Goal: Transaction & Acquisition: Book appointment/travel/reservation

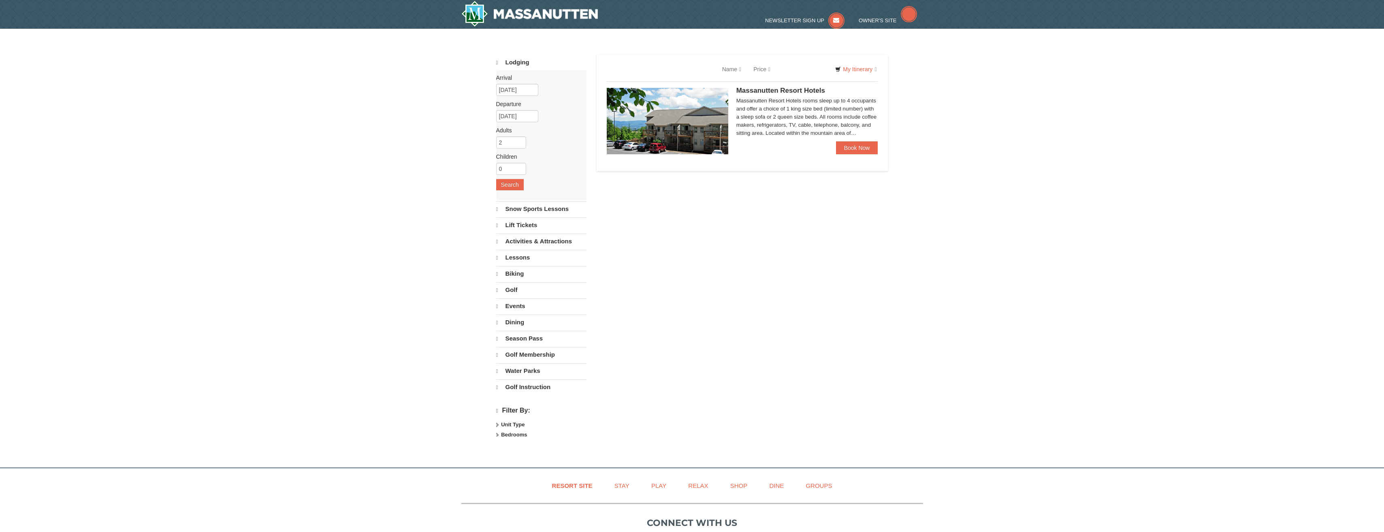
select select "9"
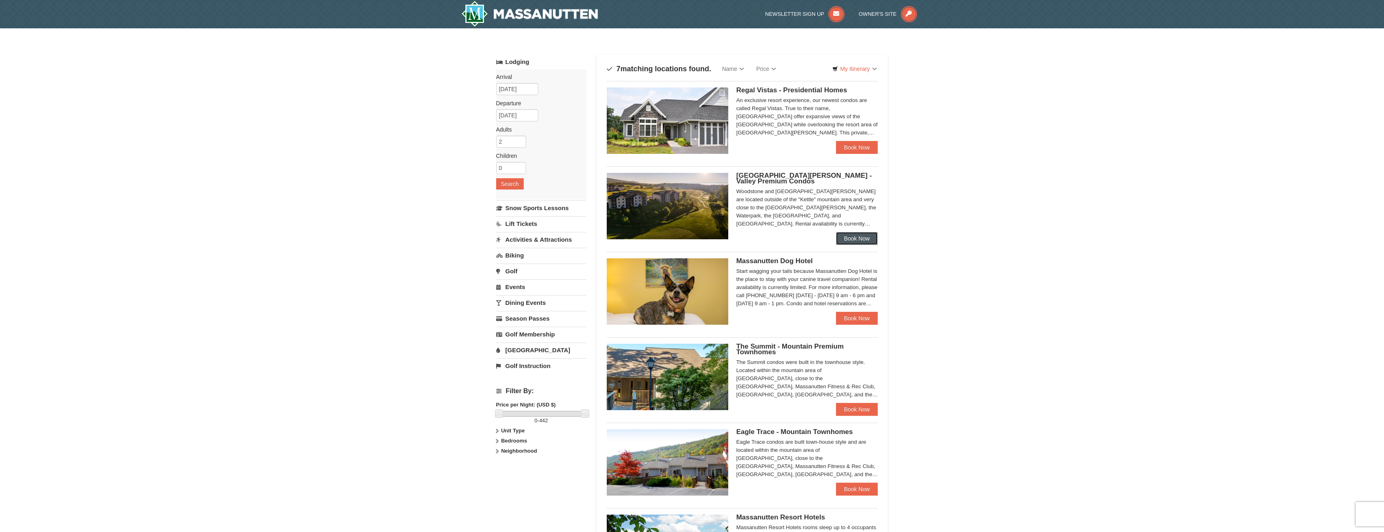
click at [852, 240] on link "Book Now" at bounding box center [857, 238] width 42 height 13
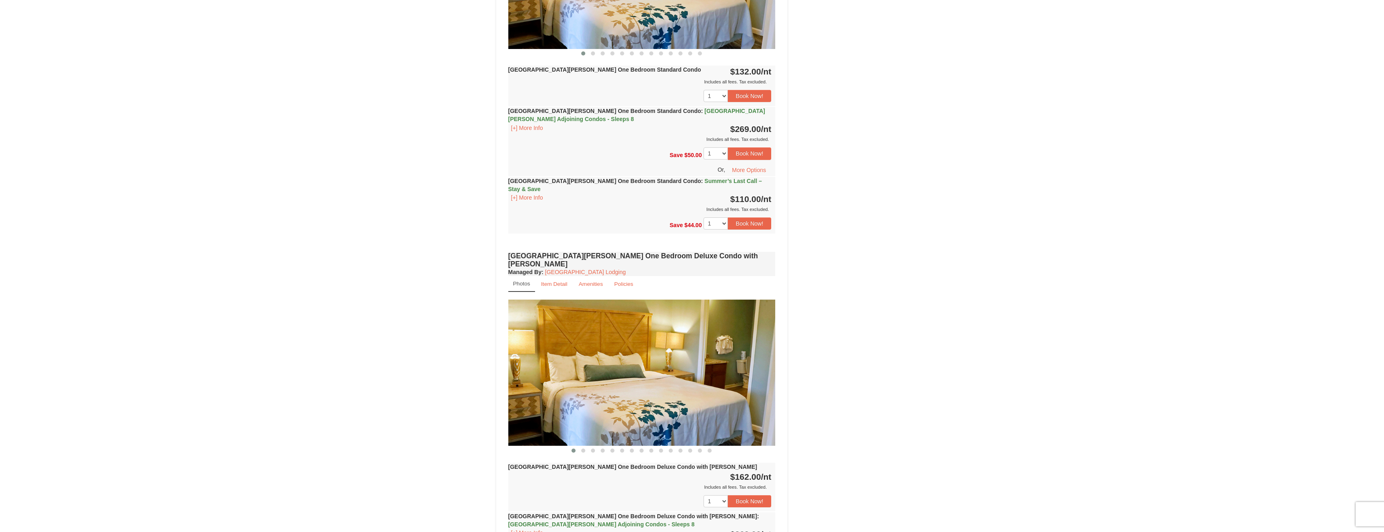
scroll to position [486, 0]
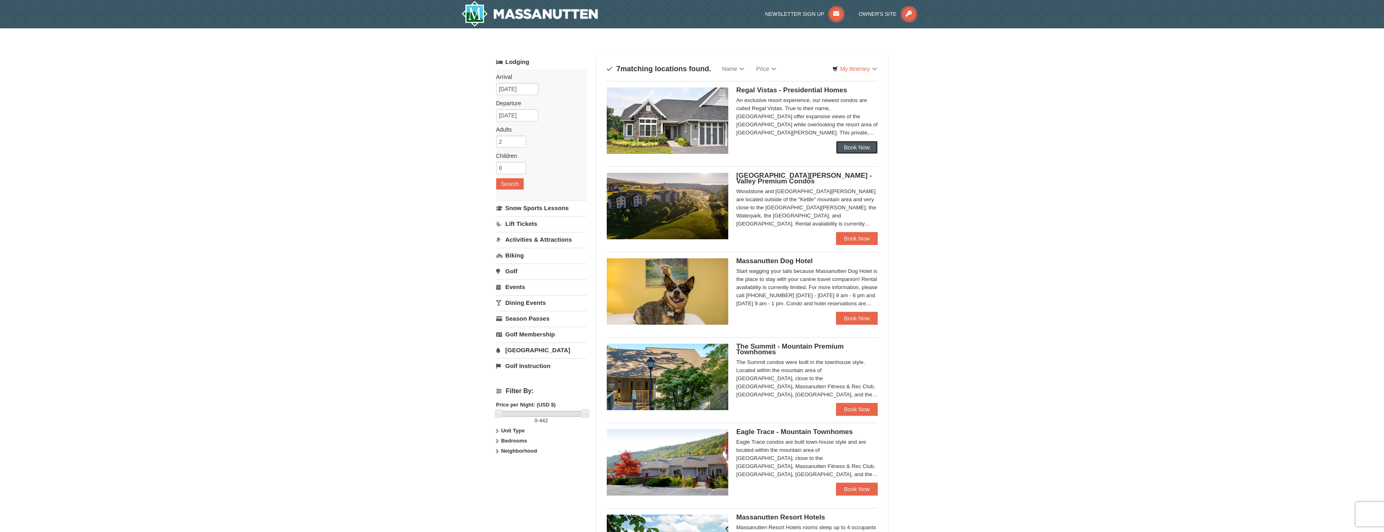
click at [858, 146] on link "Book Now" at bounding box center [857, 147] width 42 height 13
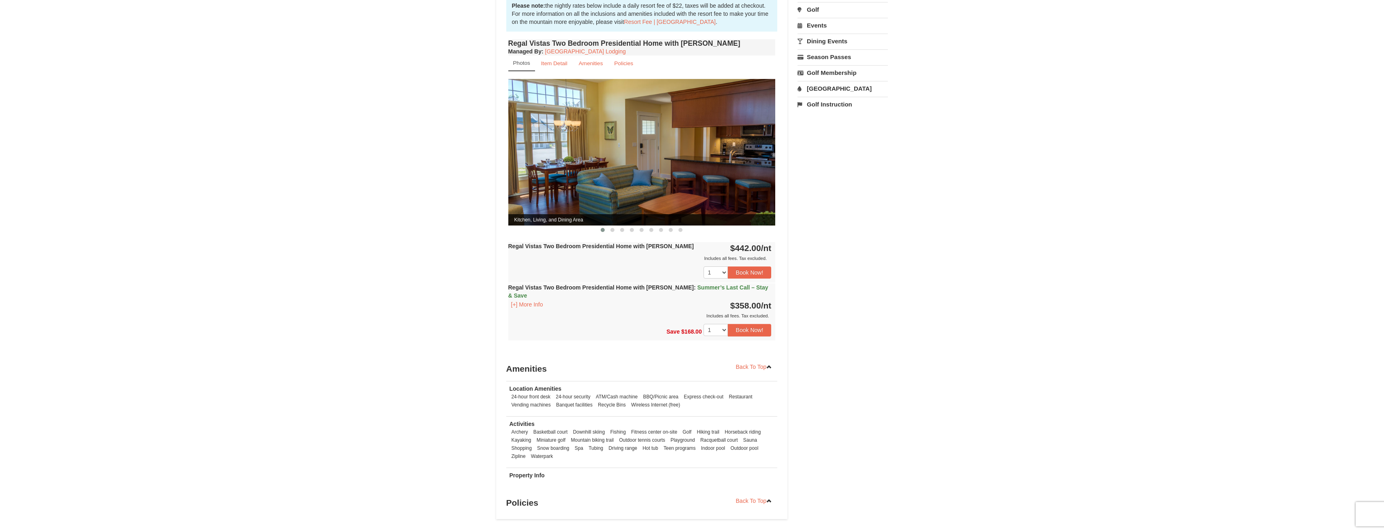
scroll to position [284, 0]
